Goal: Task Accomplishment & Management: Manage account settings

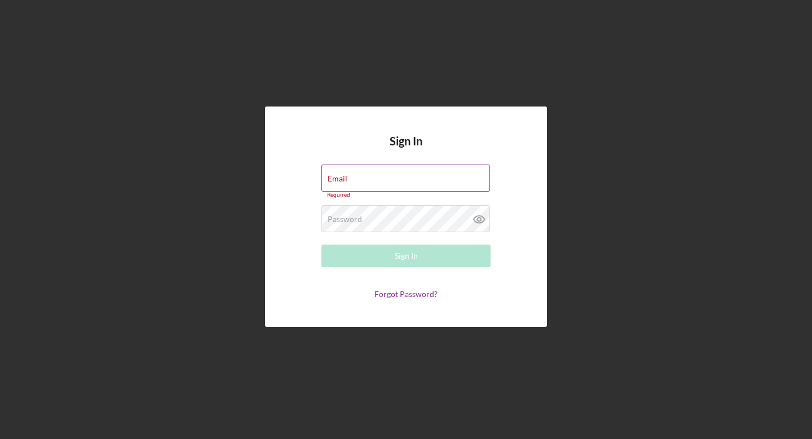
click at [357, 177] on div "Email Required" at bounding box center [405, 182] width 169 height 34
click at [355, 181] on input "Email" at bounding box center [405, 178] width 169 height 27
type input "[EMAIL_ADDRESS][DOMAIN_NAME]"
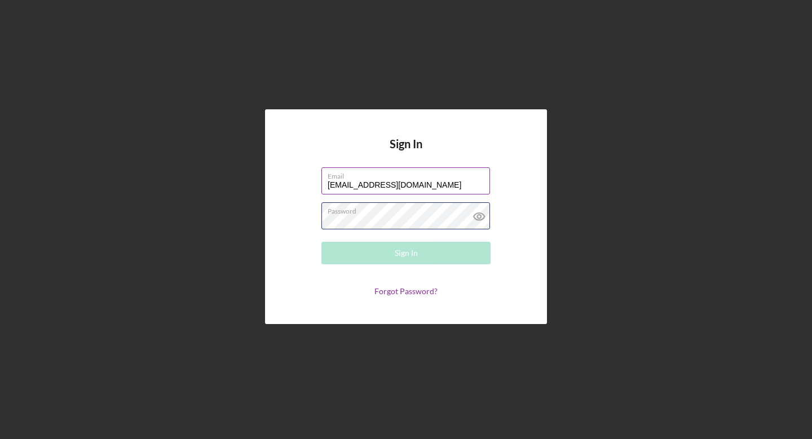
click at [391, 214] on div "Password Required" at bounding box center [405, 216] width 169 height 28
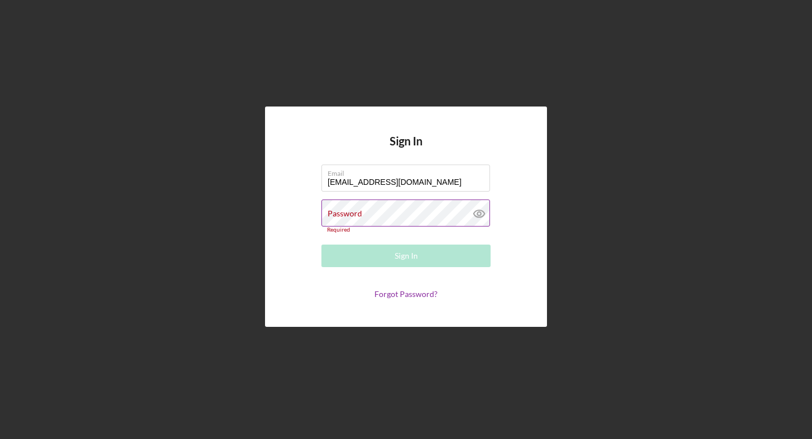
click at [481, 217] on g at bounding box center [479, 213] width 11 height 7
